Goal: Browse casually: Explore the website without a specific task or goal

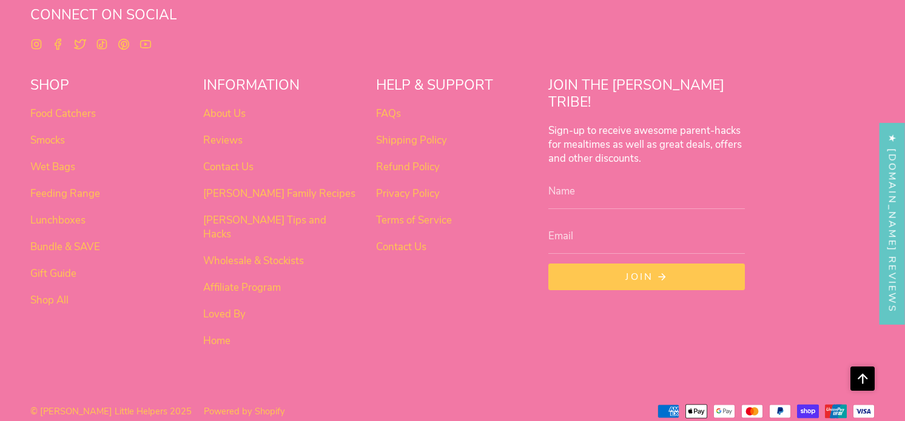
scroll to position [800, 0]
